Goal: Task Accomplishment & Management: Manage account settings

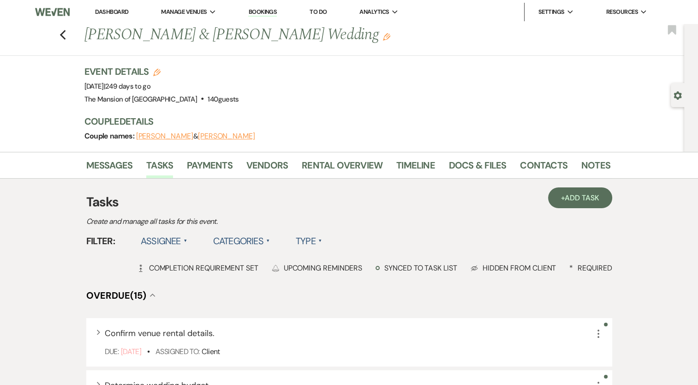
click at [113, 13] on link "Dashboard" at bounding box center [111, 12] width 33 height 8
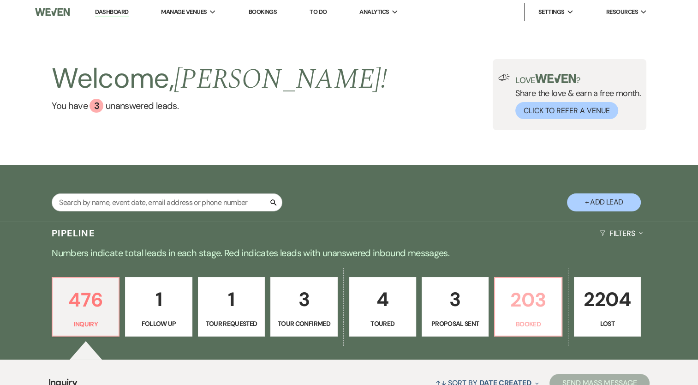
click at [515, 303] on p "203" at bounding box center [527, 299] width 55 height 31
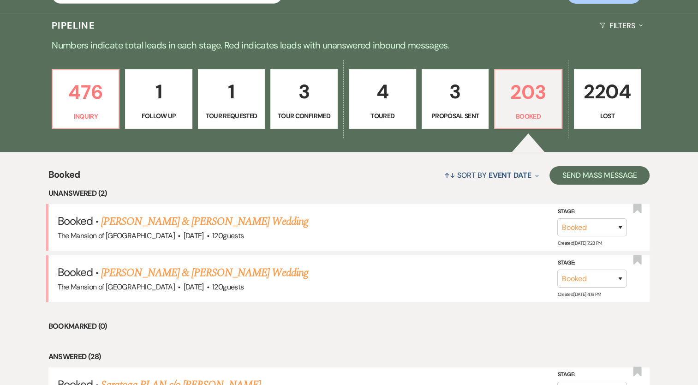
scroll to position [231, 0]
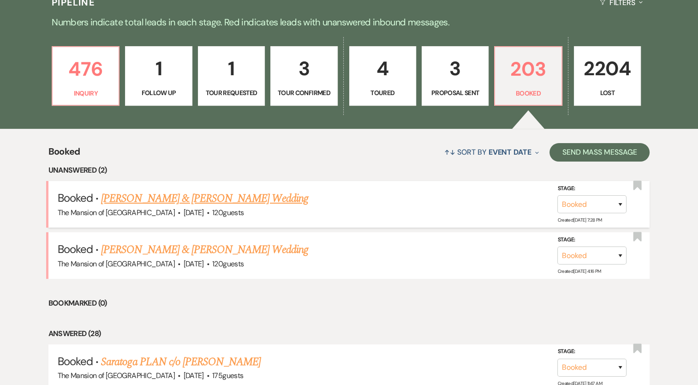
click at [212, 196] on link "[PERSON_NAME] & [PERSON_NAME] Wedding" at bounding box center [204, 198] width 207 height 17
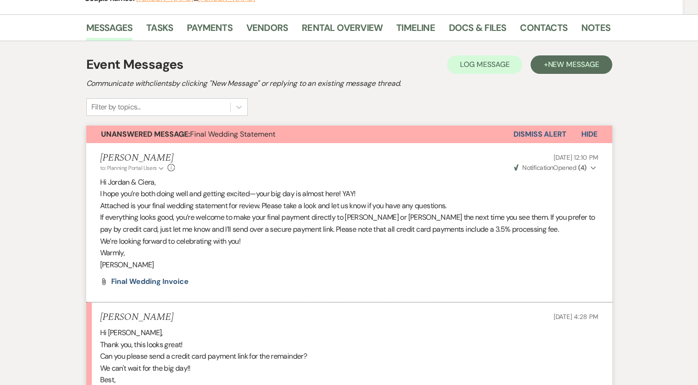
scroll to position [138, 0]
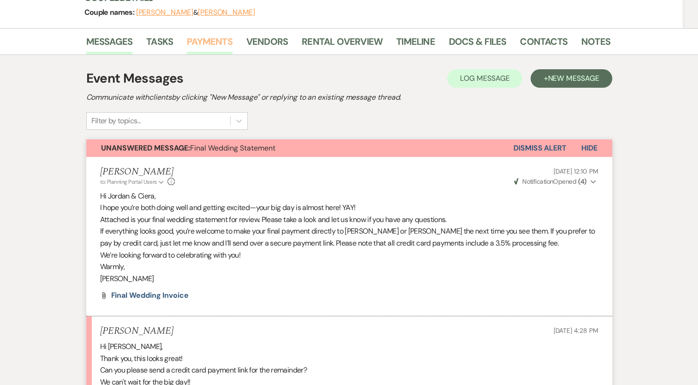
click at [219, 40] on link "Payments" at bounding box center [210, 44] width 46 height 20
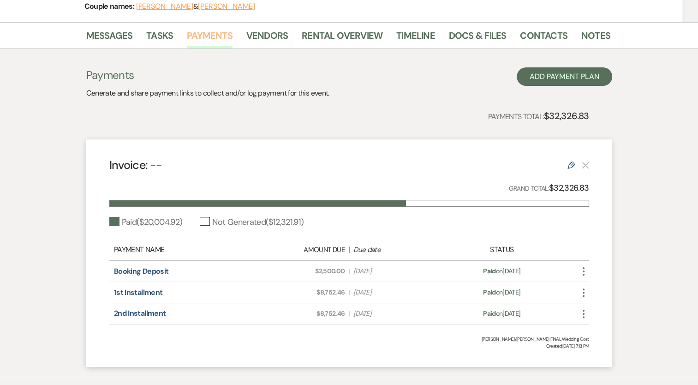
scroll to position [184, 0]
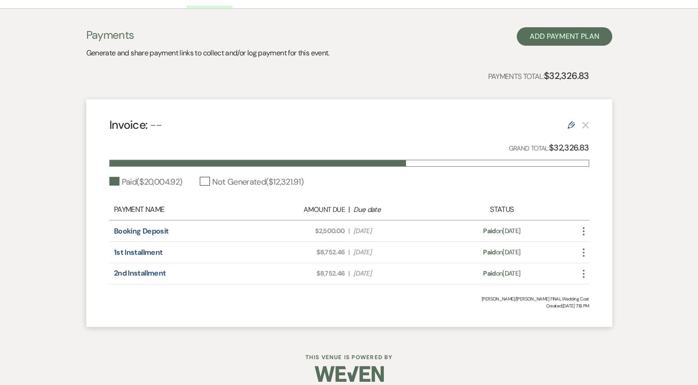
click at [568, 124] on use at bounding box center [570, 124] width 7 height 7
select select "1"
select select "true"
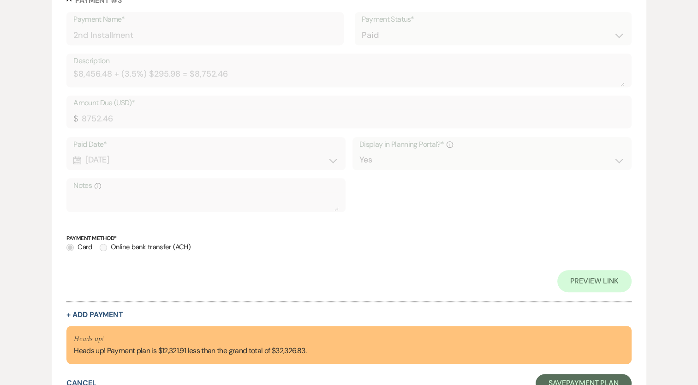
scroll to position [980, 0]
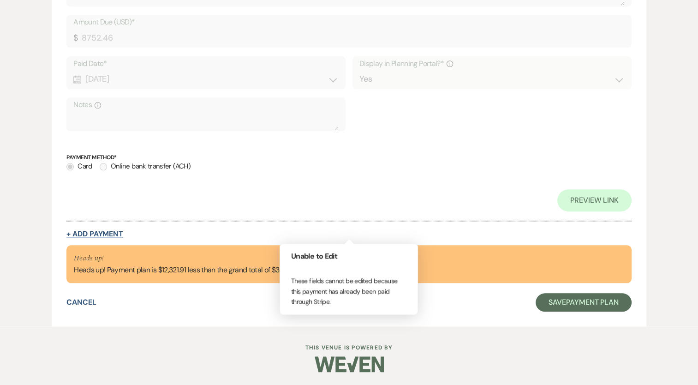
click at [98, 233] on button "+ Add Payment" at bounding box center [94, 233] width 57 height 7
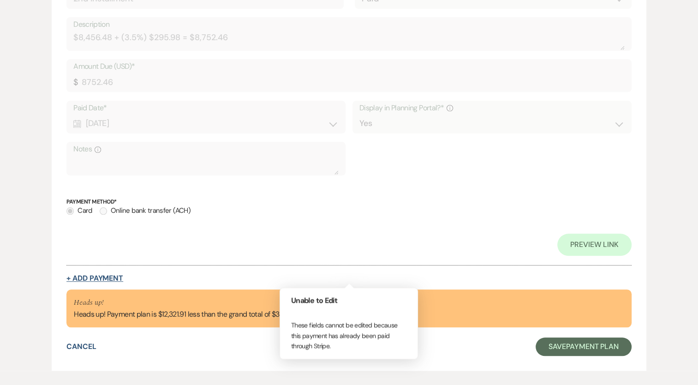
select select "2"
select select "flat"
select select "true"
select select "client"
select select "weeks"
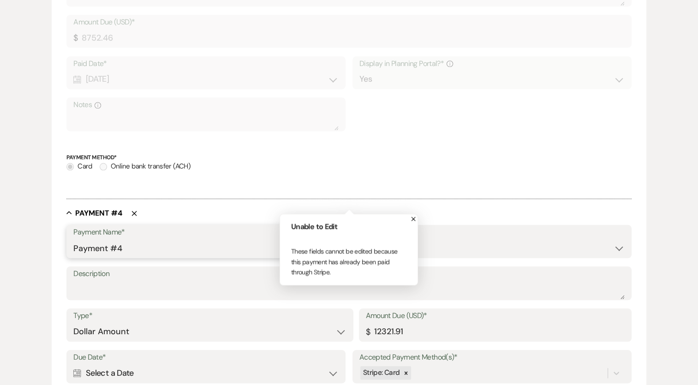
click at [139, 246] on input "Payment #4" at bounding box center [204, 248] width 263 height 18
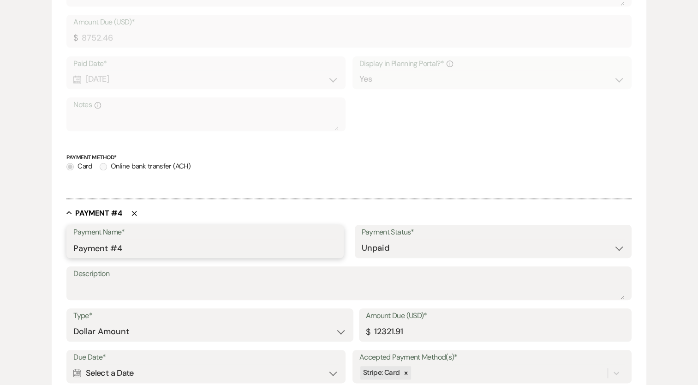
click at [139, 246] on input "Payment #4" at bounding box center [204, 248] width 263 height 18
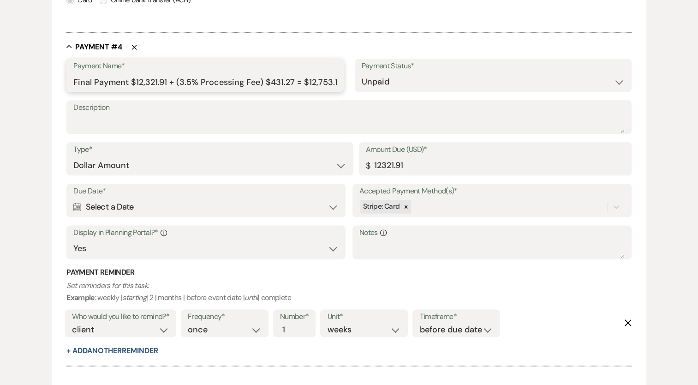
scroll to position [0, 1]
click at [132, 84] on input "Final Payment $12,321.91 + (3.5% Processing Fee) $431.27 = $12,753.18" at bounding box center [204, 82] width 263 height 18
type input "Final Payment $12,321.91 + (3.5% Processing Fee) $431.27 = $12,753.18"
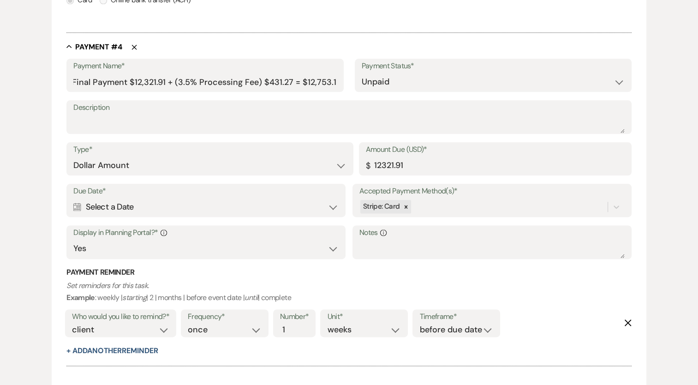
scroll to position [0, 0]
click at [135, 47] on icon "Delete" at bounding box center [134, 47] width 6 height 6
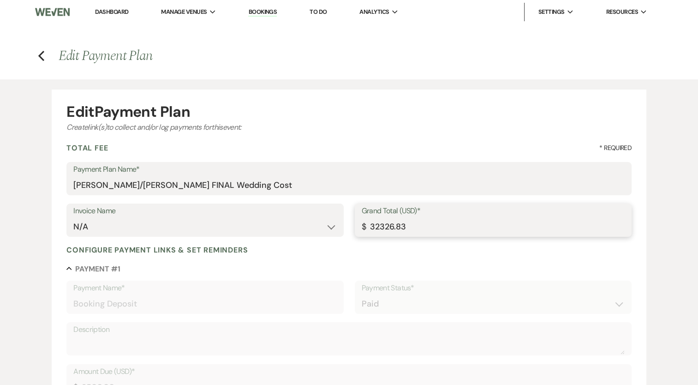
click at [511, 243] on div "Invoice Name N/A Grand Total (USD)* $ 32326.83" at bounding box center [348, 223] width 565 height 41
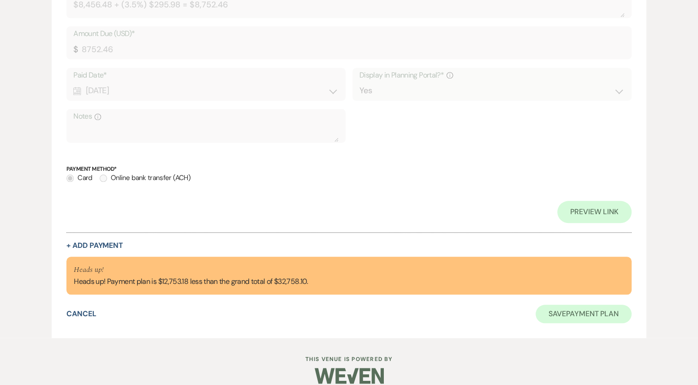
scroll to position [980, 0]
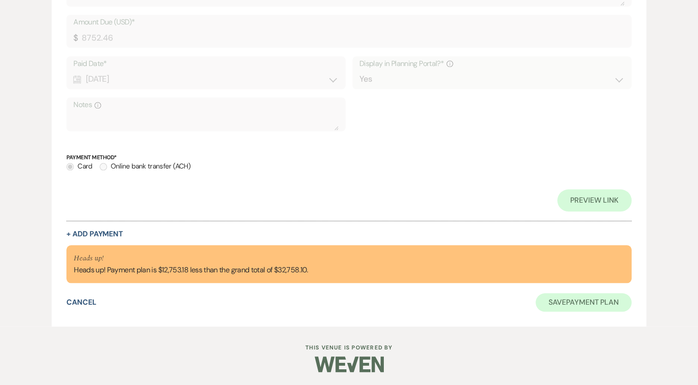
type input "32758.10"
click at [582, 299] on button "Save Payment Plan" at bounding box center [583, 302] width 96 height 18
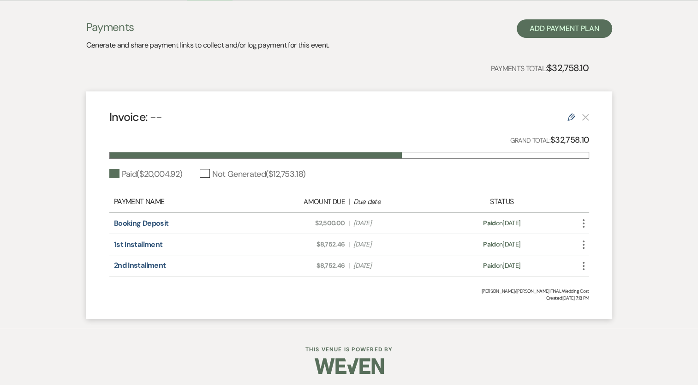
scroll to position [194, 0]
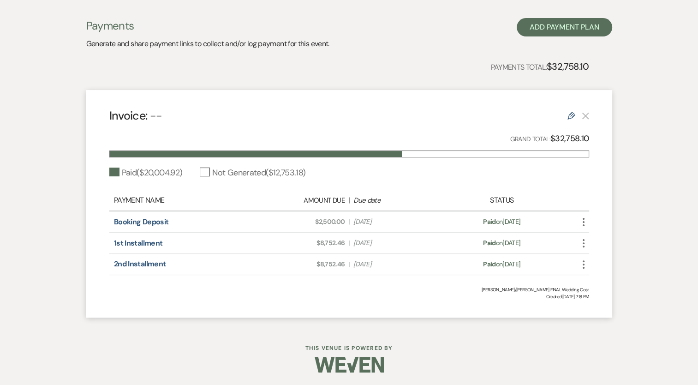
click at [570, 112] on use at bounding box center [570, 115] width 7 height 7
select select "1"
select select "true"
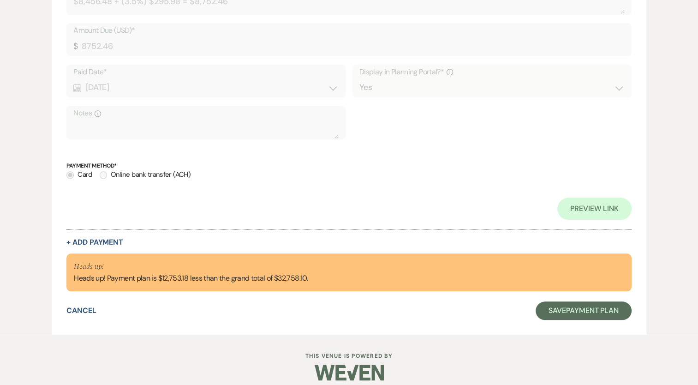
scroll to position [980, 0]
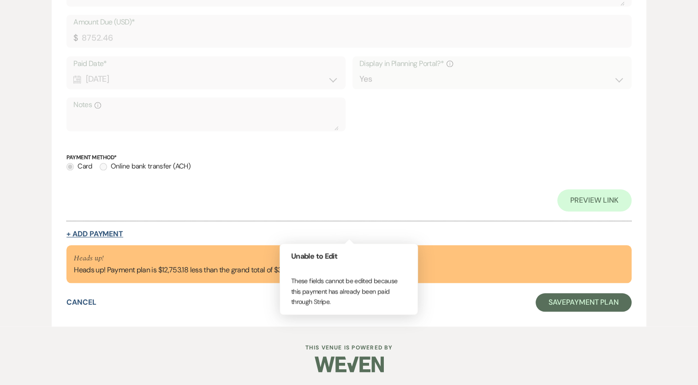
click at [116, 234] on button "+ Add Payment" at bounding box center [94, 233] width 57 height 7
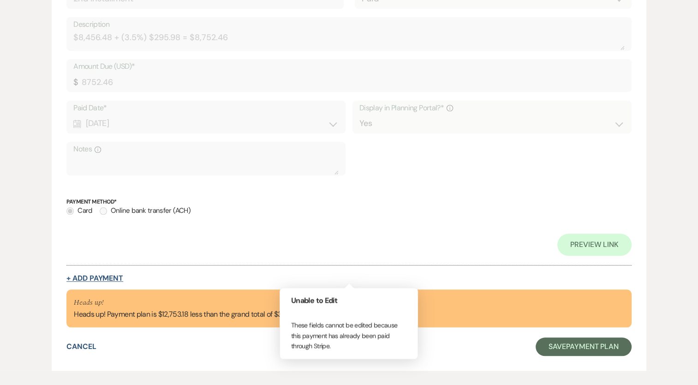
select select "2"
select select "flat"
select select "true"
select select "client"
select select "weeks"
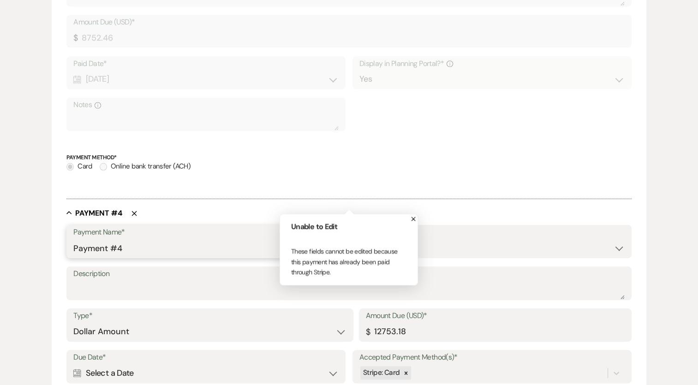
click at [135, 248] on input "Payment #4" at bounding box center [204, 248] width 263 height 18
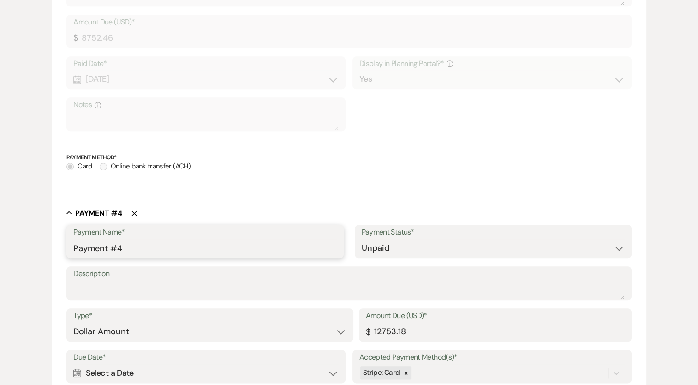
click at [135, 248] on input "Payment #4" at bounding box center [204, 248] width 263 height 18
click at [138, 247] on input "Payment #4" at bounding box center [204, 248] width 263 height 18
paste input "Final Payment $12,321.91 + (3.5% Processing Fee) $431.27 = $12,753.18"
click at [138, 249] on input "Final Payment $12,321.91 + (3.5% Processing Fee) $431.27 = $12,753.18" at bounding box center [204, 248] width 263 height 18
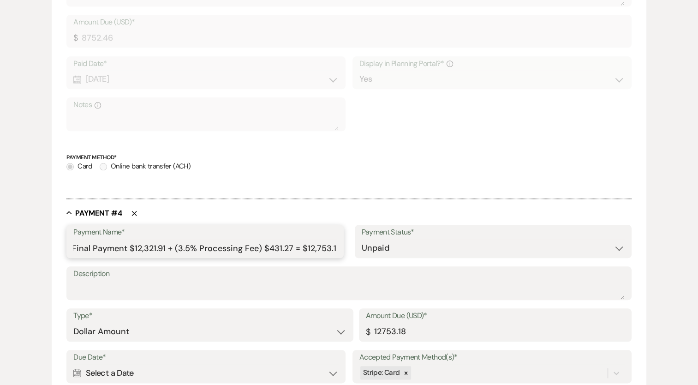
click at [132, 249] on input "Final Payment $12,321.91 + (3.5% Processing Fee) $431.27 = $12,753.18" at bounding box center [204, 248] width 263 height 18
drag, startPoint x: 129, startPoint y: 249, endPoint x: 361, endPoint y: 255, distance: 232.5
click at [361, 255] on div "Payment Name* Final Payment $12,321.91 + (3.5% Processing Fee) $431.27 = $12,75…" at bounding box center [348, 245] width 565 height 41
type input "Final Payment $12,321.91 + (3.5% Processing Fee) $431.27 = $12,753.18"
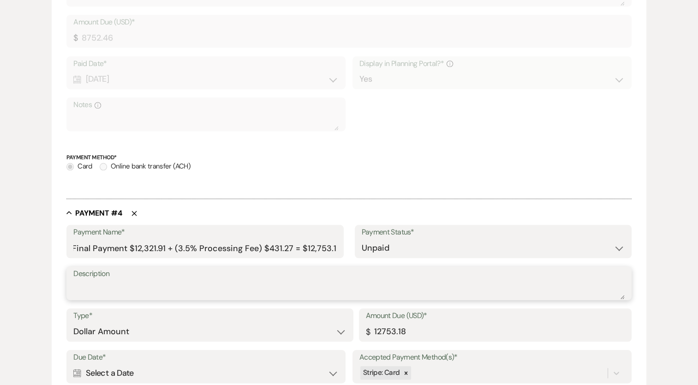
click at [182, 285] on textarea "Description" at bounding box center [348, 289] width 551 height 18
paste textarea "$12,321.91 + (3.5% Processing Fee) $431.27 = $12,753.18"
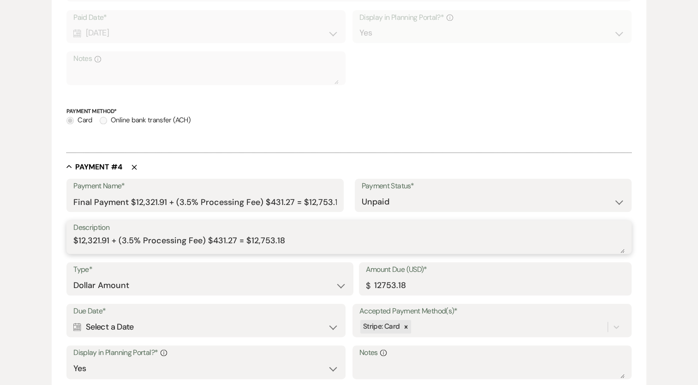
type textarea "$12,321.91 + (3.5% Processing Fee) $431.27 = $12,753.18"
click at [169, 324] on div "Calendar Select a Date Expand" at bounding box center [205, 327] width 265 height 18
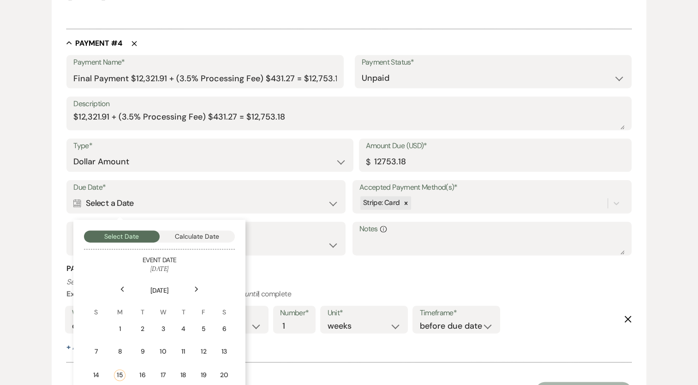
scroll to position [1195, 0]
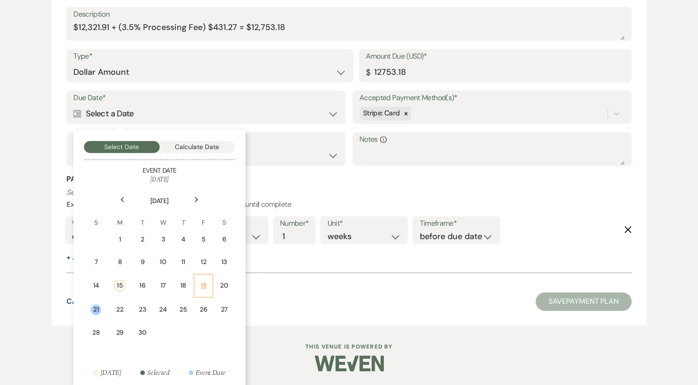
click at [198, 282] on td "19" at bounding box center [203, 285] width 19 height 24
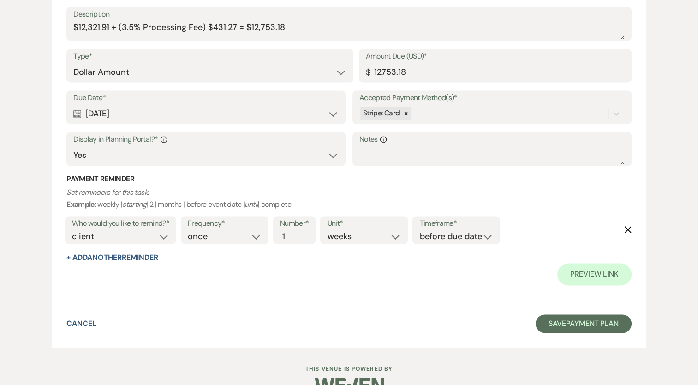
click at [625, 230] on icon "Delete" at bounding box center [627, 228] width 7 height 7
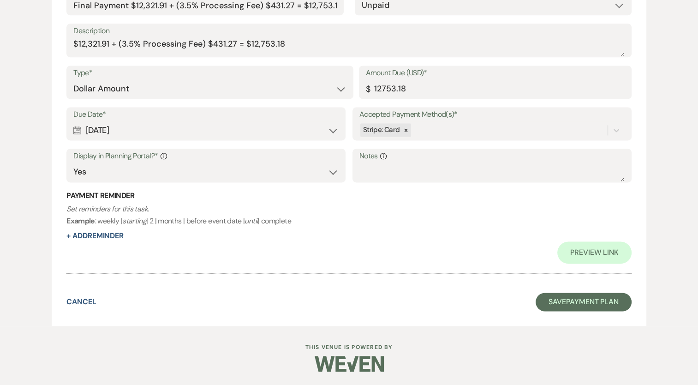
scroll to position [1199, 0]
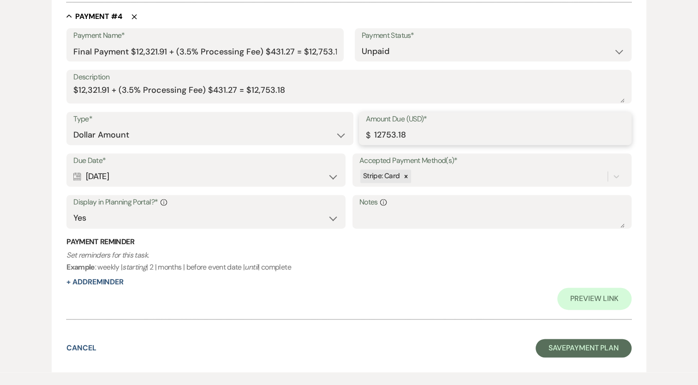
click at [396, 133] on input "12753.18" at bounding box center [495, 135] width 259 height 18
click at [386, 279] on div "Payment Reminder Set reminders for this task. Example : weekly | starting | 2 |…" at bounding box center [348, 262] width 565 height 51
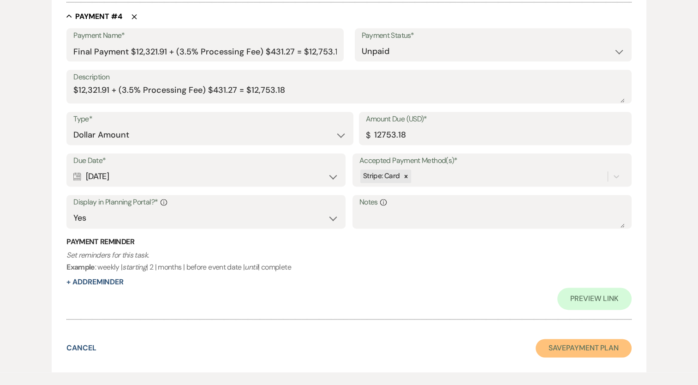
click at [585, 353] on button "Save Payment Plan" at bounding box center [583, 347] width 96 height 18
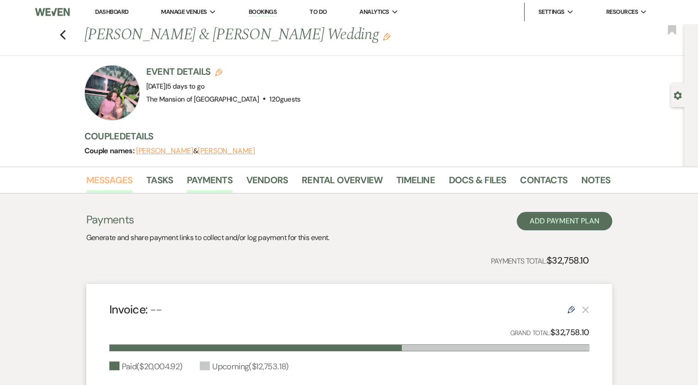
click at [113, 184] on link "Messages" at bounding box center [109, 182] width 47 height 20
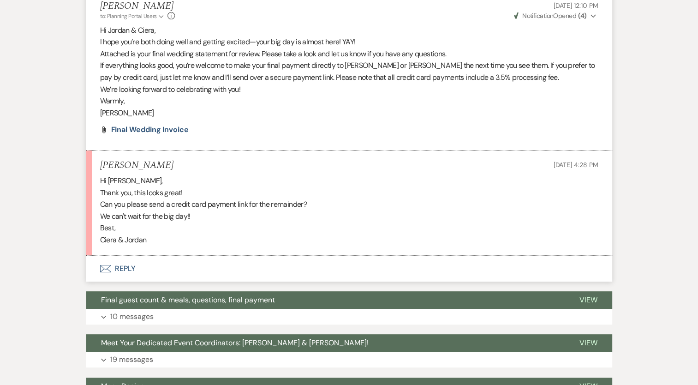
scroll to position [277, 0]
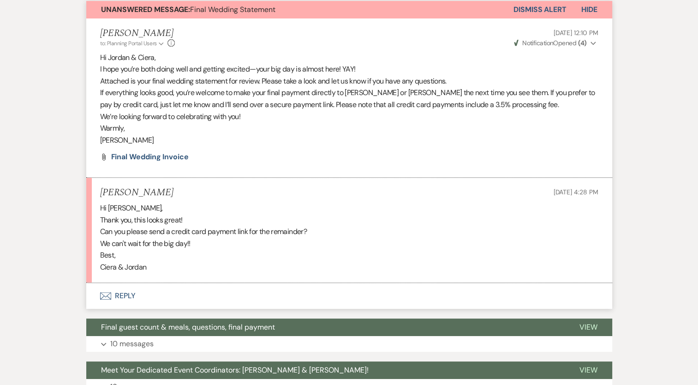
click at [133, 296] on button "Envelope Reply" at bounding box center [349, 296] width 526 height 26
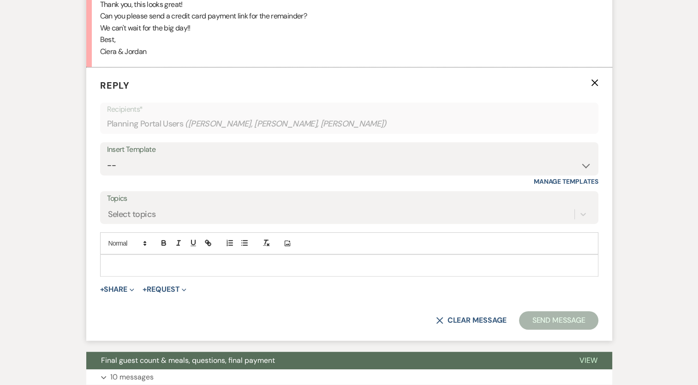
scroll to position [502, 0]
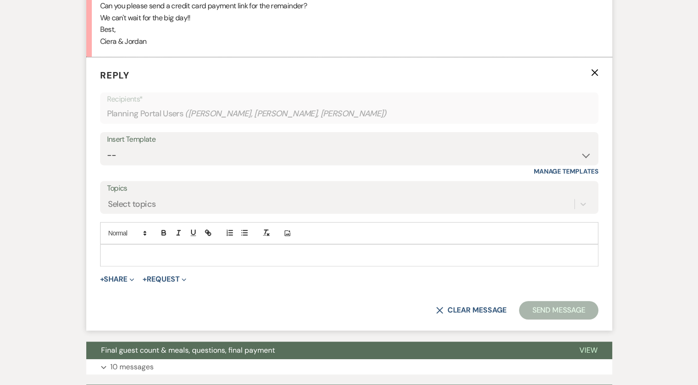
click at [140, 244] on div at bounding box center [349, 254] width 497 height 21
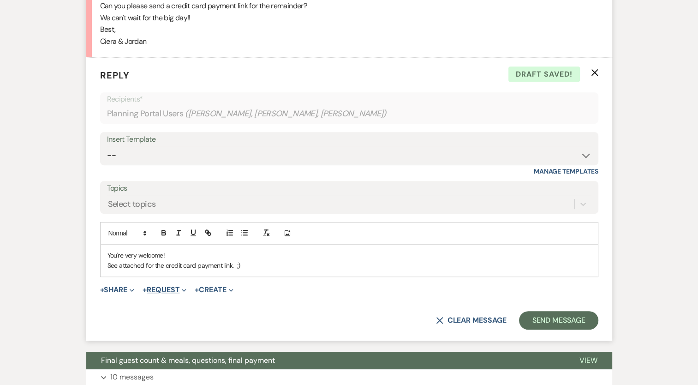
click at [183, 289] on button "+ Request Expand" at bounding box center [164, 289] width 44 height 7
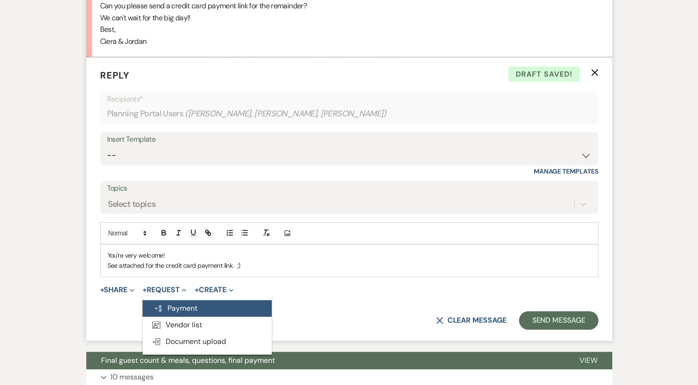
click at [194, 306] on button "Generate Payment Payment" at bounding box center [206, 308] width 129 height 17
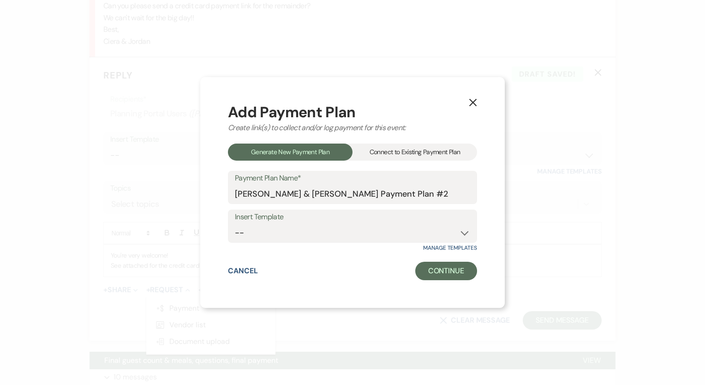
click at [413, 146] on div "Connect to Existing Payment Plan" at bounding box center [414, 151] width 124 height 17
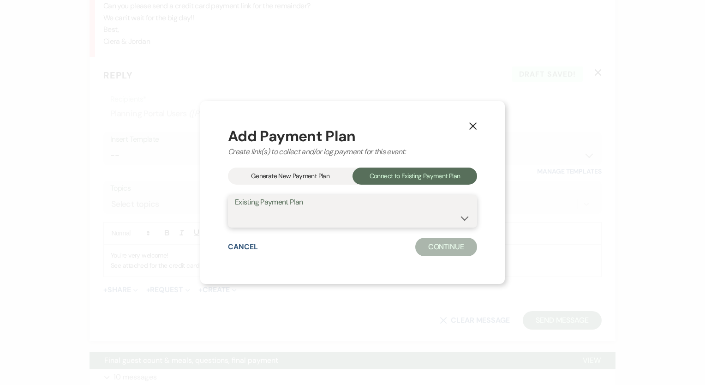
click at [377, 217] on select "[PERSON_NAME]/[PERSON_NAME] FINAL Wedding Cost" at bounding box center [352, 217] width 235 height 18
select select "11744"
click at [235, 208] on select "[PERSON_NAME]/[PERSON_NAME] FINAL Wedding Cost" at bounding box center [352, 217] width 235 height 18
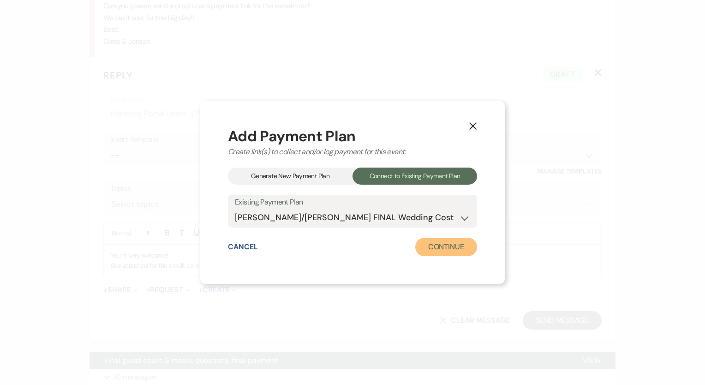
click at [460, 245] on button "Continue" at bounding box center [446, 246] width 62 height 18
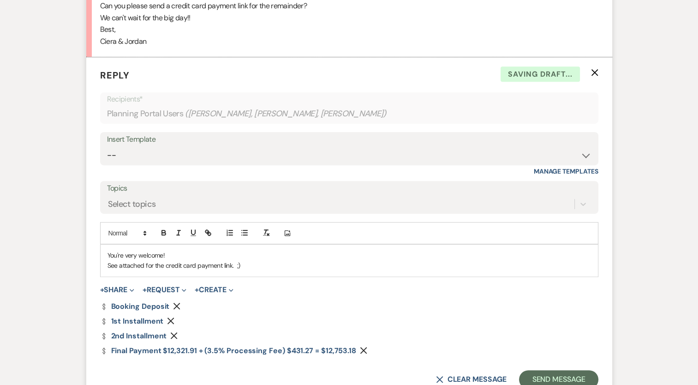
click at [173, 305] on icon "Remove" at bounding box center [176, 305] width 7 height 7
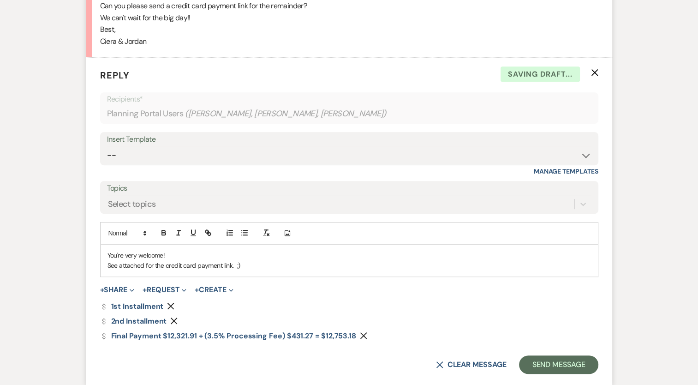
click at [171, 303] on use "button" at bounding box center [170, 305] width 7 height 7
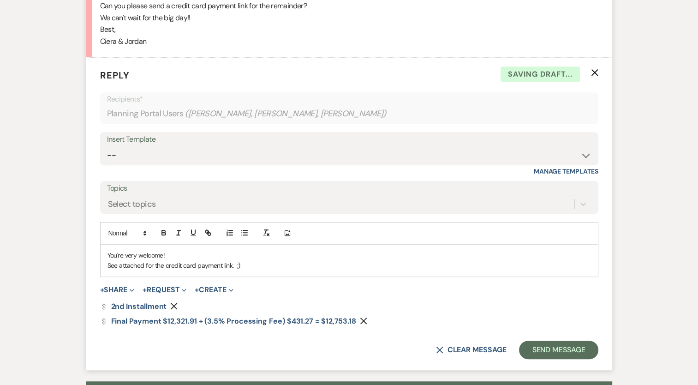
click at [171, 305] on icon "Remove" at bounding box center [173, 305] width 7 height 7
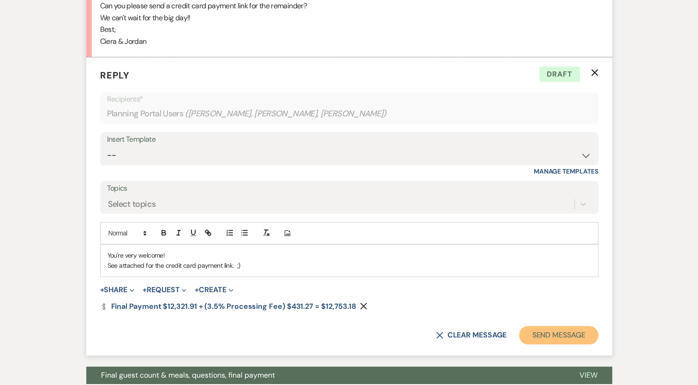
click at [546, 334] on button "Send Message" at bounding box center [558, 335] width 79 height 18
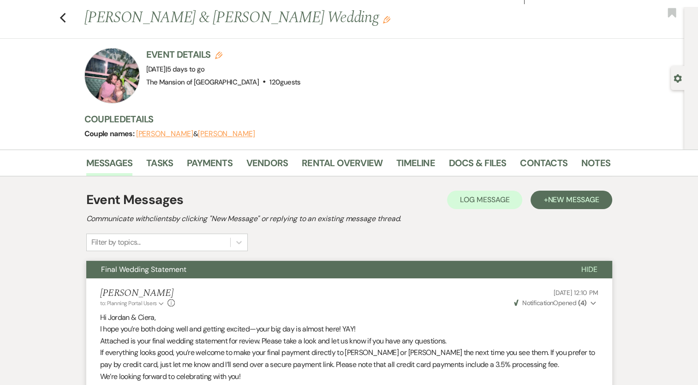
scroll to position [0, 0]
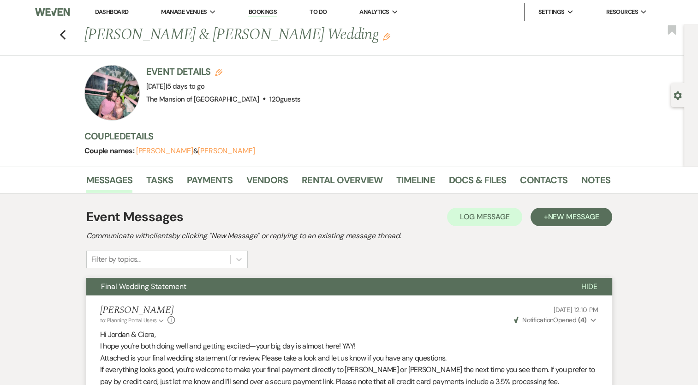
click at [118, 12] on link "Dashboard" at bounding box center [111, 12] width 33 height 8
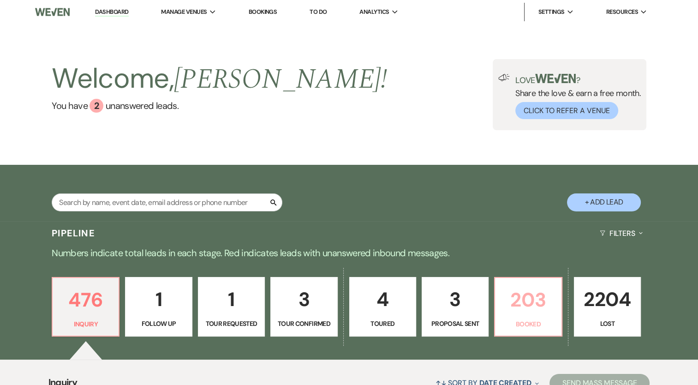
click at [523, 303] on p "203" at bounding box center [527, 299] width 55 height 31
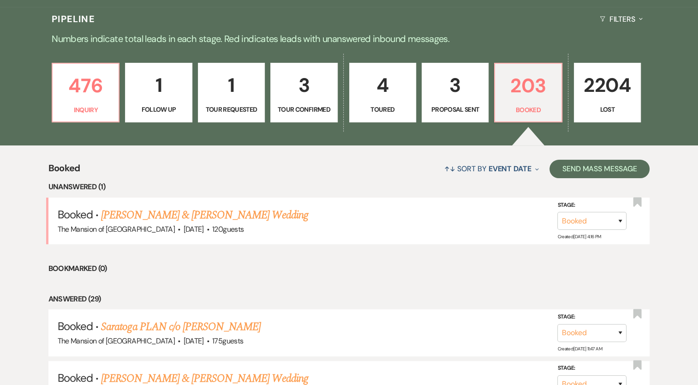
scroll to position [231, 0]
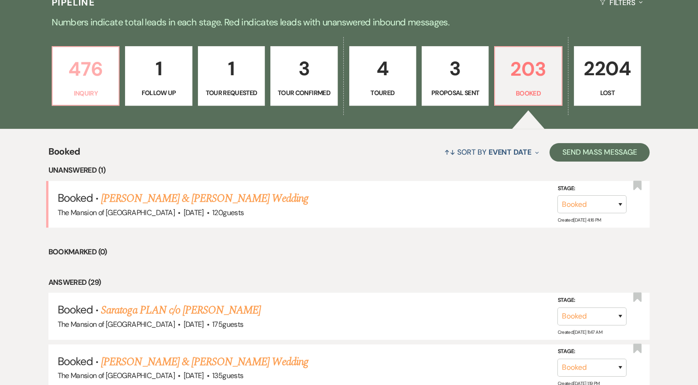
click at [75, 89] on p "Inquiry" at bounding box center [85, 93] width 55 height 10
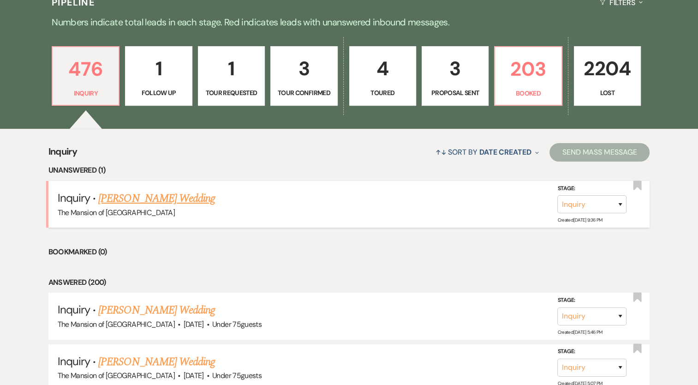
click at [196, 198] on link "[PERSON_NAME] Wedding" at bounding box center [156, 198] width 117 height 17
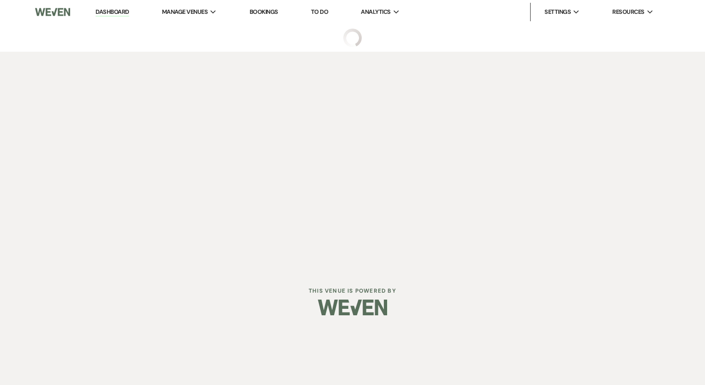
select select "5"
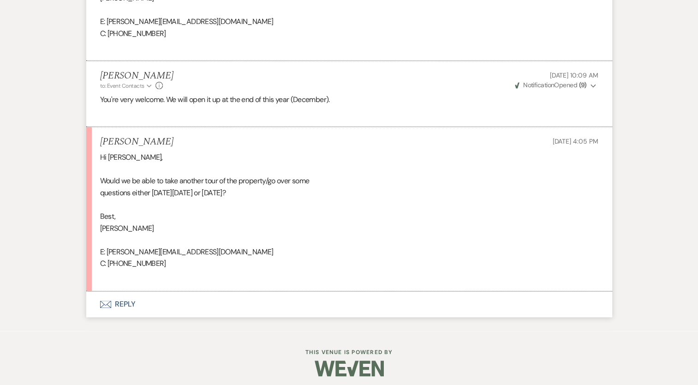
scroll to position [1053, 0]
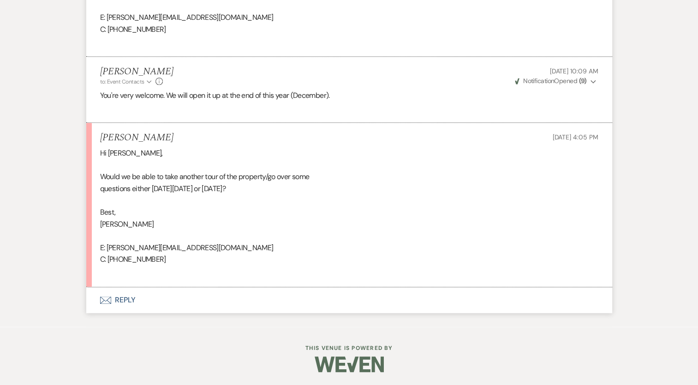
click at [125, 301] on button "Envelope Reply" at bounding box center [349, 300] width 526 height 26
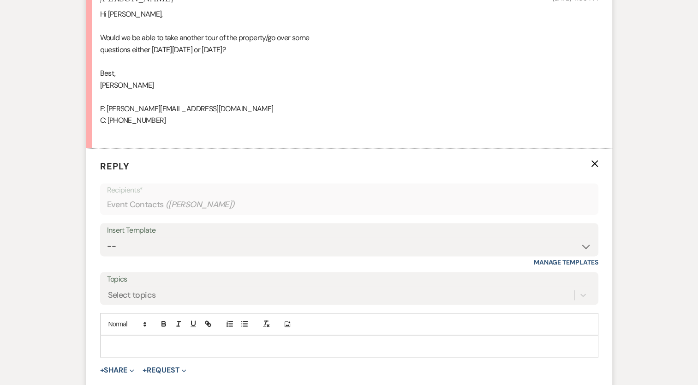
scroll to position [1283, 0]
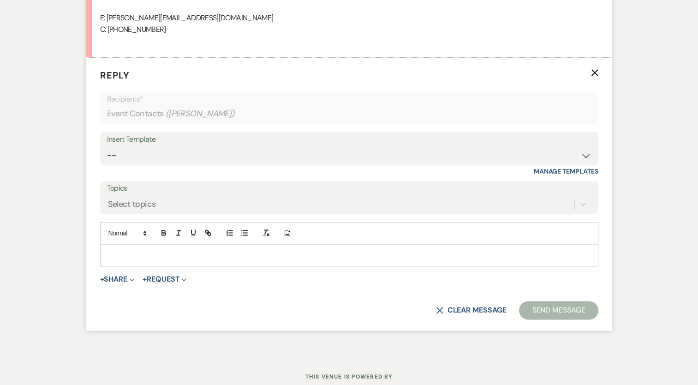
click at [239, 247] on div at bounding box center [349, 254] width 497 height 21
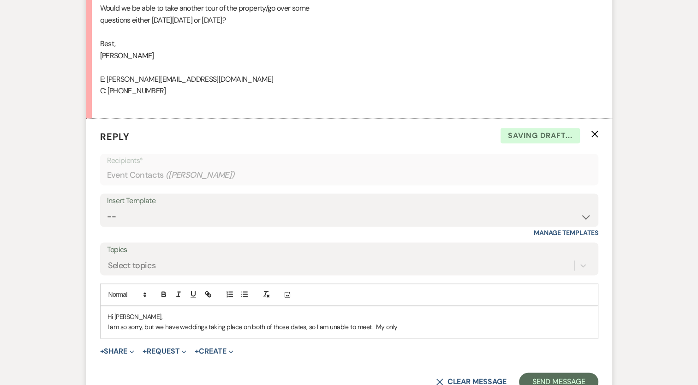
scroll to position [1237, 0]
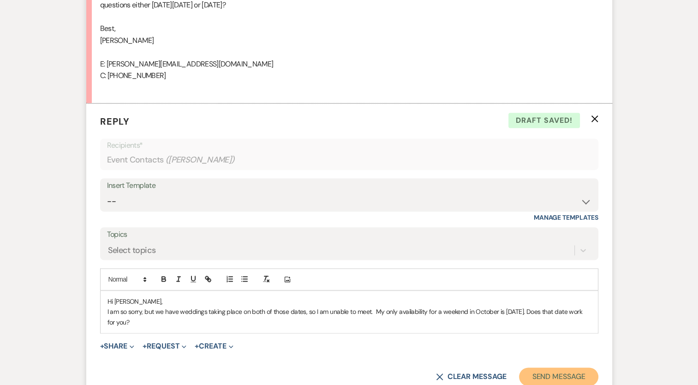
click at [527, 372] on button "Send Message" at bounding box center [558, 376] width 79 height 18
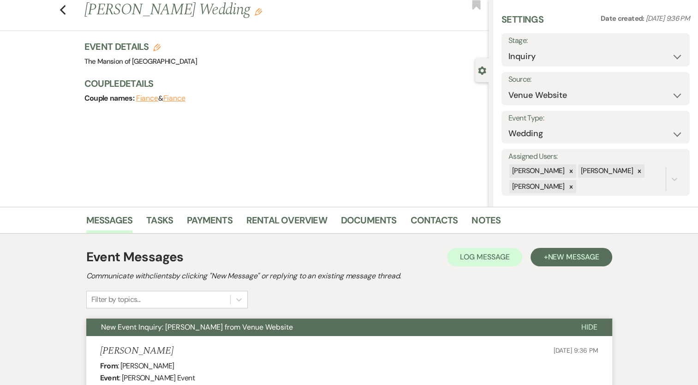
scroll to position [0, 0]
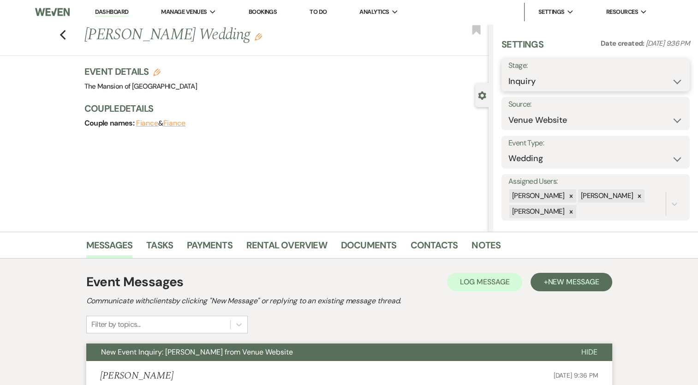
click at [521, 84] on select "Inquiry Follow Up Tour Requested Tour Confirmed Toured Proposal Sent Booked Lost" at bounding box center [595, 81] width 174 height 18
select select "2"
click at [508, 72] on select "Inquiry Follow Up Tour Requested Tour Confirmed Toured Proposal Sent Booked Lost" at bounding box center [595, 81] width 174 height 18
click at [660, 70] on button "Save" at bounding box center [670, 74] width 39 height 18
click at [107, 7] on li "Dashboard" at bounding box center [111, 12] width 42 height 18
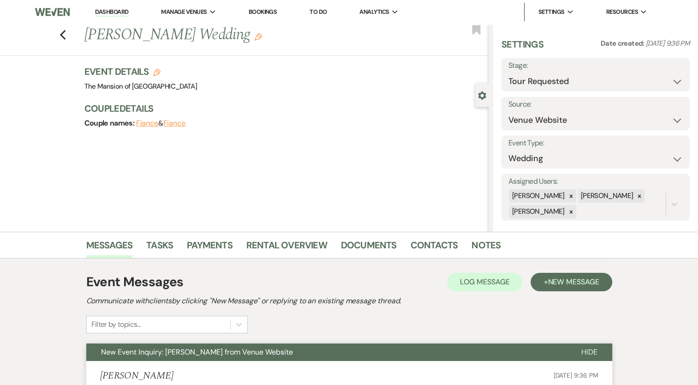
click at [112, 13] on link "Dashboard" at bounding box center [111, 12] width 33 height 9
select select "2"
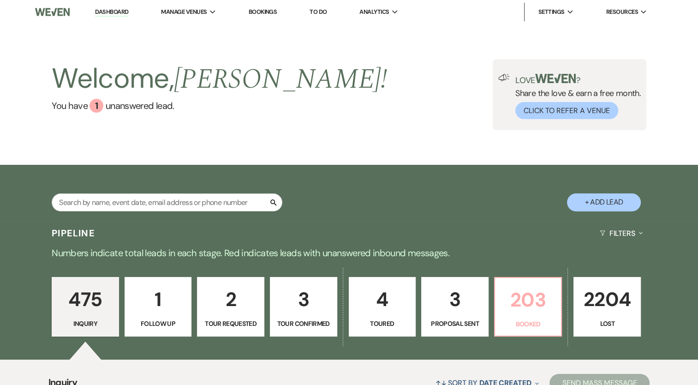
drag, startPoint x: 547, startPoint y: 324, endPoint x: 206, endPoint y: 195, distance: 365.4
click at [547, 324] on p "Booked" at bounding box center [527, 324] width 55 height 10
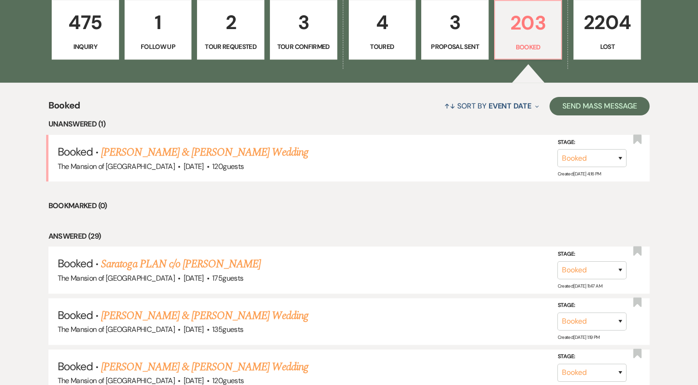
scroll to position [277, 0]
click at [140, 154] on link "[PERSON_NAME] & [PERSON_NAME] Wedding" at bounding box center [204, 152] width 207 height 17
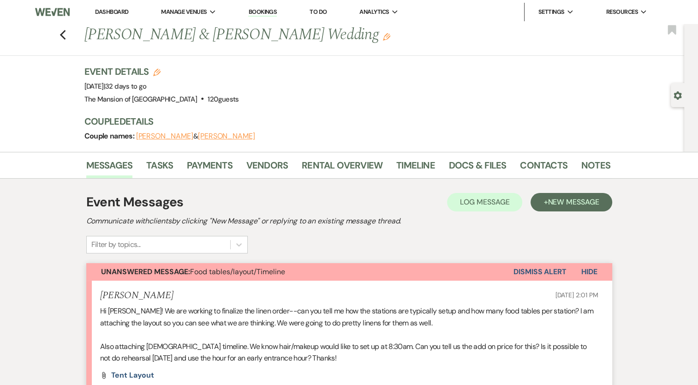
click at [120, 12] on link "Dashboard" at bounding box center [111, 12] width 33 height 8
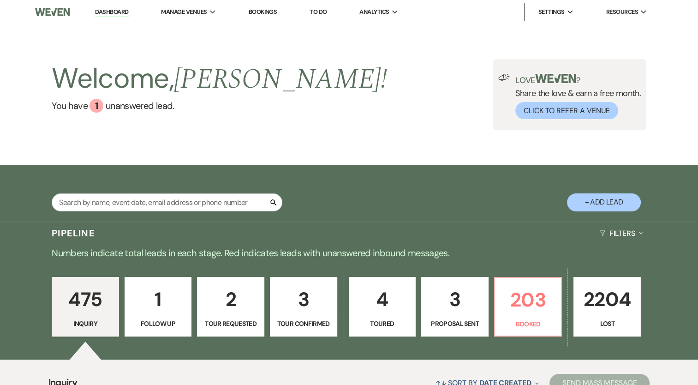
click at [220, 292] on p "2" at bounding box center [230, 299] width 55 height 31
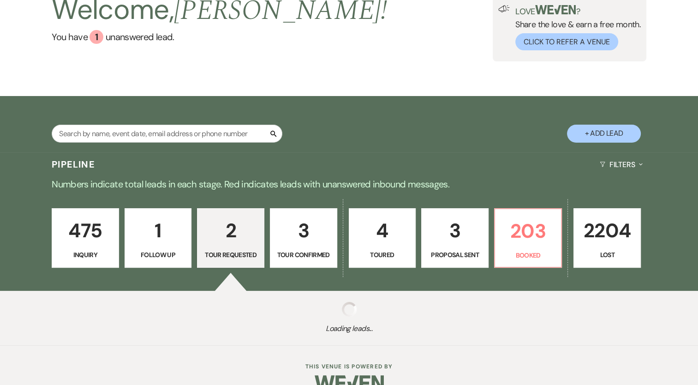
select select "2"
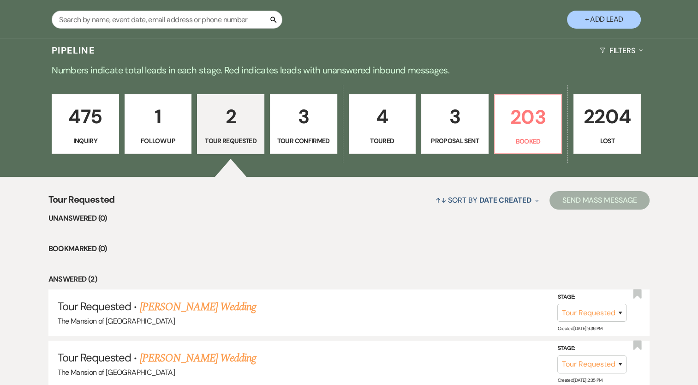
scroll to position [259, 0]
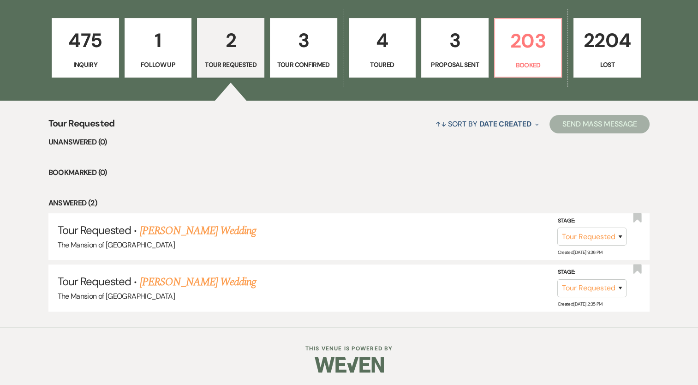
click at [287, 54] on p "3" at bounding box center [303, 40] width 55 height 31
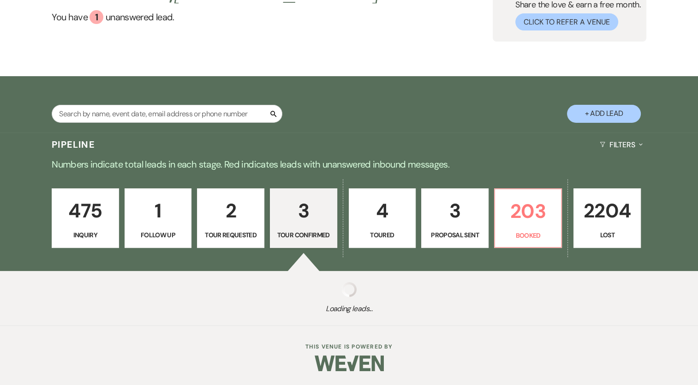
scroll to position [259, 0]
select select "4"
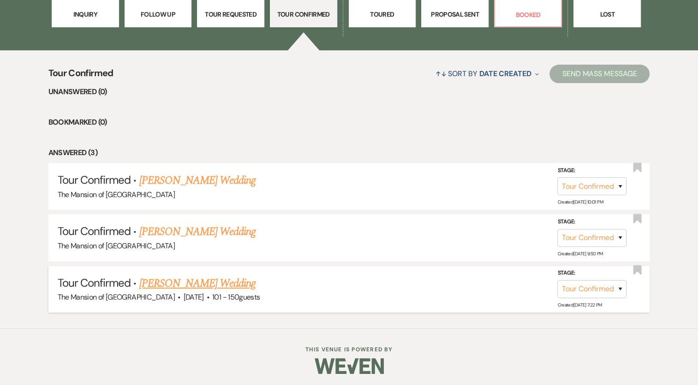
scroll to position [309, 0]
click at [166, 280] on link "[PERSON_NAME] Wedding" at bounding box center [197, 282] width 117 height 17
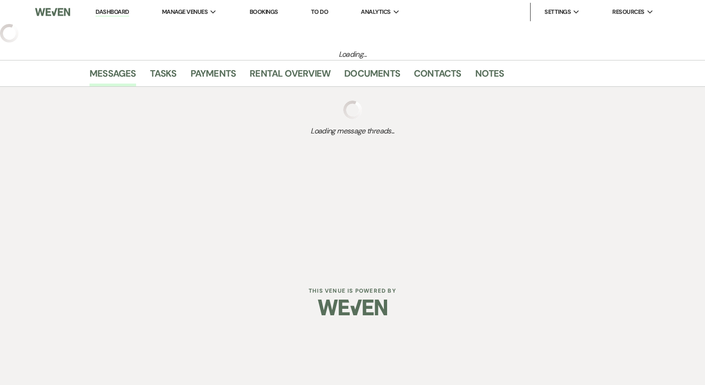
select select "4"
select select "2"
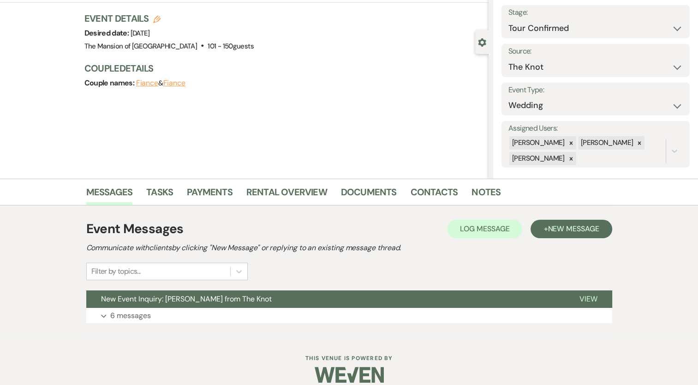
scroll to position [18, 0]
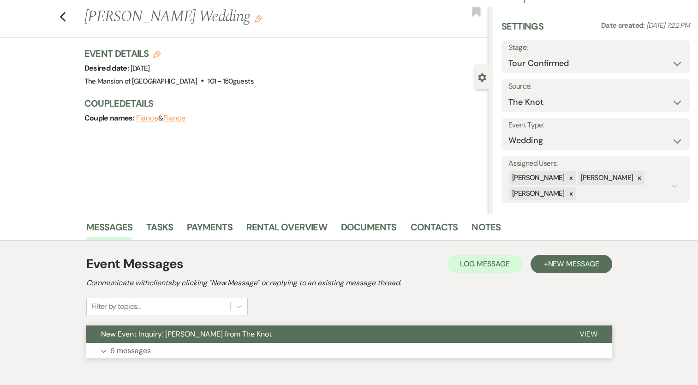
click at [229, 335] on span "New Event Inquiry: [PERSON_NAME] from The Knot" at bounding box center [186, 334] width 171 height 10
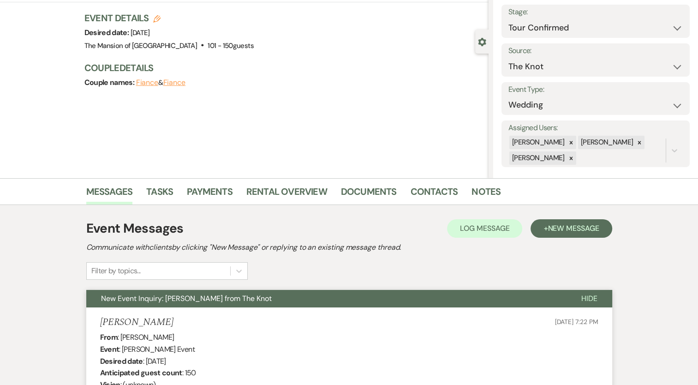
scroll to position [0, 0]
